Goal: Information Seeking & Learning: Learn about a topic

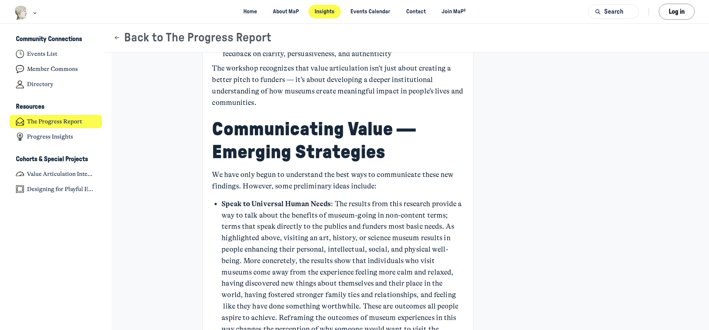
scroll to position [2143, 0]
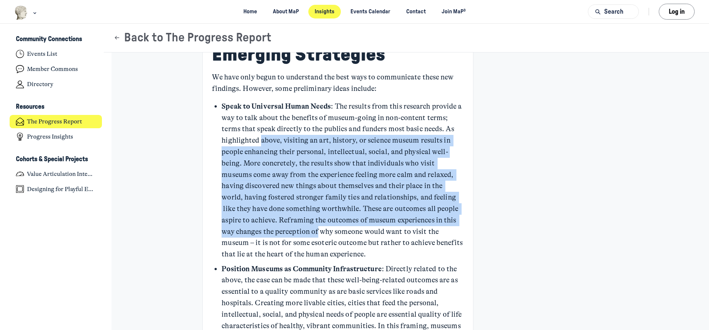
drag, startPoint x: 261, startPoint y: 131, endPoint x: 318, endPoint y: 218, distance: 104.0
click at [318, 218] on p "Speak to Universal Human Needs : The results from this research provide a way t…" at bounding box center [342, 180] width 242 height 159
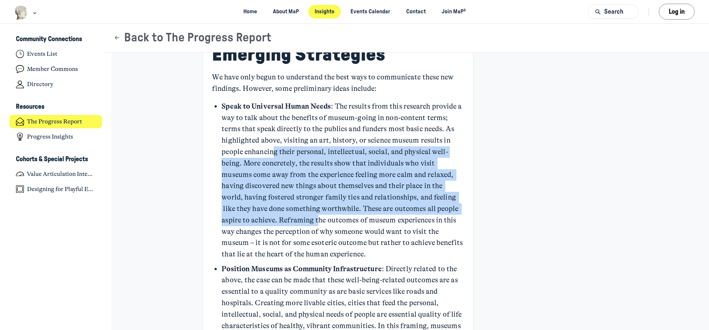
drag, startPoint x: 273, startPoint y: 136, endPoint x: 317, endPoint y: 214, distance: 89.1
click at [317, 214] on p "Speak to Universal Human Needs : The results from this research provide a way t…" at bounding box center [342, 180] width 242 height 159
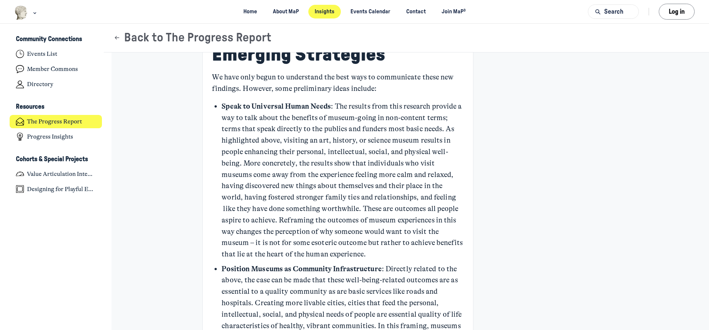
click at [317, 214] on p "Speak to Universal Human Needs : The results from this research provide a way t…" at bounding box center [342, 180] width 242 height 159
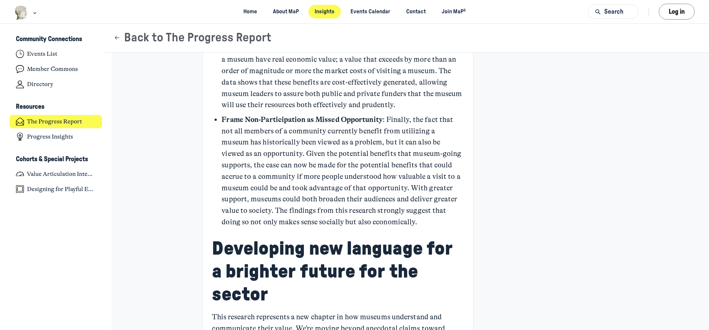
scroll to position [2533, 0]
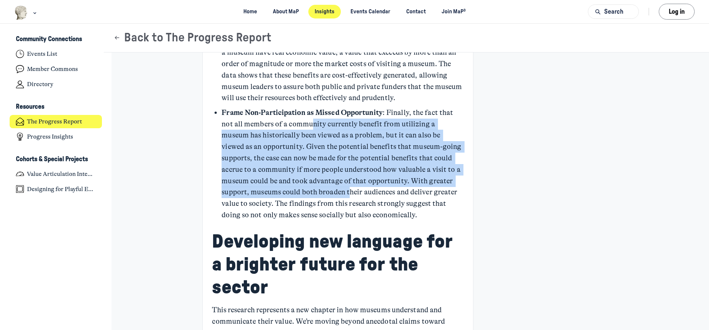
drag, startPoint x: 308, startPoint y: 141, endPoint x: 318, endPoint y: 179, distance: 39.5
click at [318, 179] on p "Frame Non-Participation as Missed Opportunity : Finally, the fact that not all …" at bounding box center [342, 164] width 242 height 114
click at [318, 178] on p "Frame Non-Participation as Missed Opportunity : Finally, the fact that not all …" at bounding box center [342, 164] width 242 height 114
drag, startPoint x: 341, startPoint y: 139, endPoint x: 356, endPoint y: 187, distance: 50.4
click at [356, 187] on p "Frame Non-Participation as Missed Opportunity : Finally, the fact that not all …" at bounding box center [342, 164] width 242 height 114
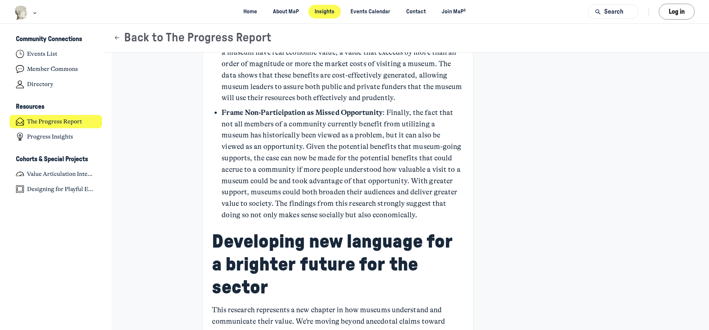
click at [356, 187] on p "Frame Non-Participation as Missed Opportunity : Finally, the fact that not all …" at bounding box center [342, 164] width 242 height 114
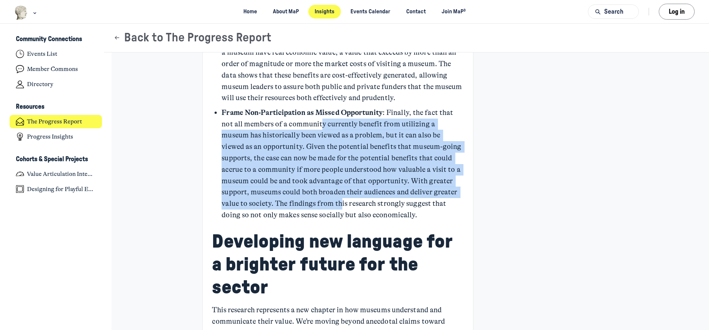
drag, startPoint x: 309, startPoint y: 118, endPoint x: 314, endPoint y: 196, distance: 78.4
click at [314, 196] on p "Frame Non-Participation as Missed Opportunity : Finally, the fact that not all …" at bounding box center [342, 164] width 242 height 114
